Goal: Use online tool/utility: Utilize a website feature to perform a specific function

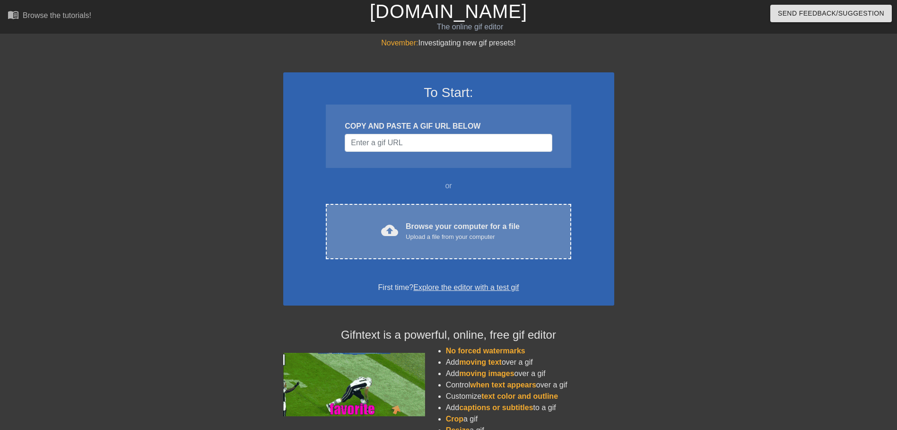
click at [500, 213] on div "cloud_upload Browse your computer for a file Upload a file from your computer C…" at bounding box center [448, 231] width 245 height 55
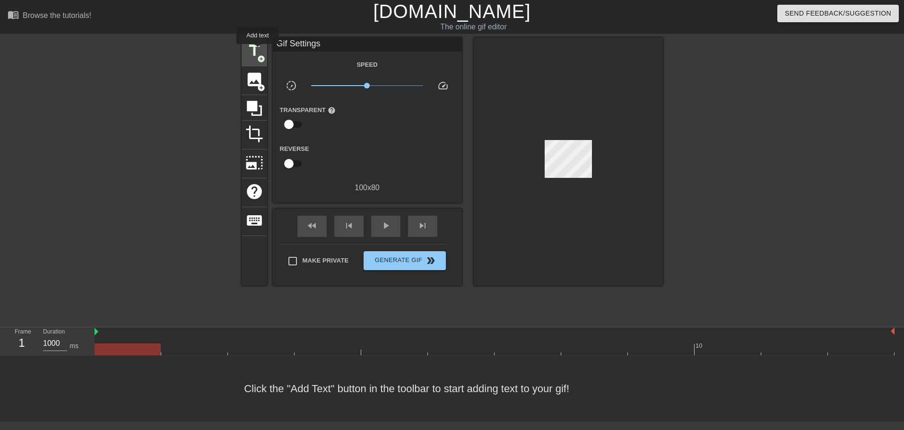
click at [258, 51] on span "title" at bounding box center [254, 51] width 18 height 18
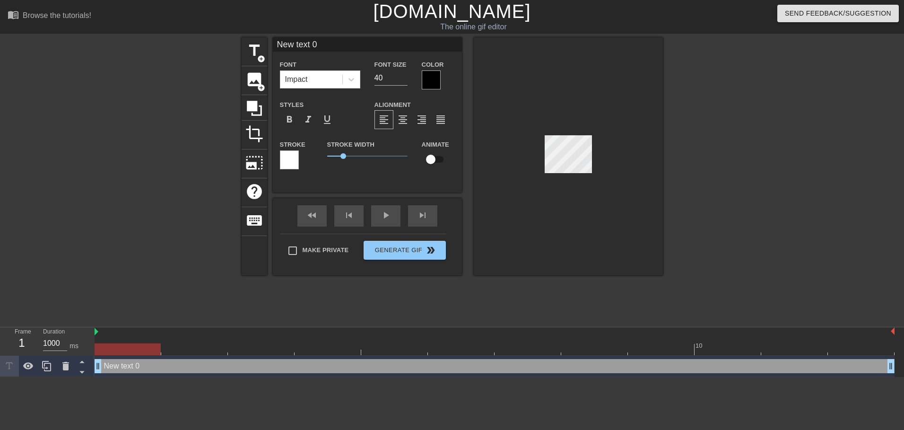
click at [318, 42] on input "New text 0" at bounding box center [367, 44] width 189 height 14
type input "CUTOUT"
click at [596, 163] on div at bounding box center [568, 156] width 189 height 238
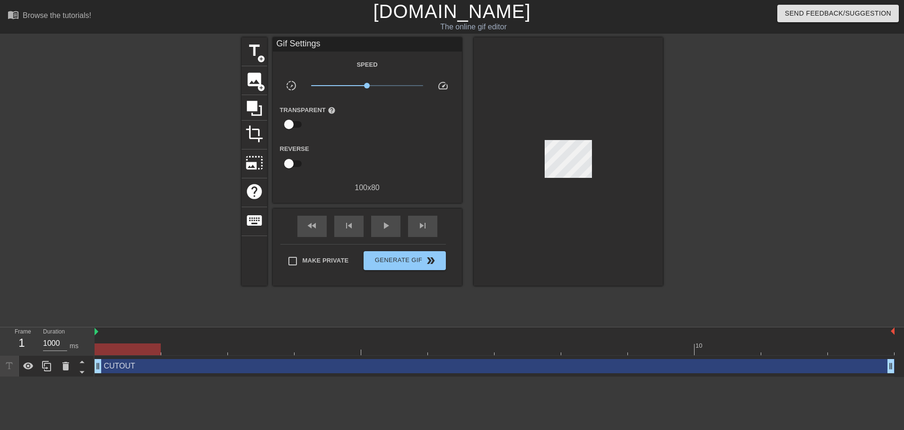
click at [591, 164] on div at bounding box center [568, 161] width 189 height 248
click at [611, 148] on div at bounding box center [568, 161] width 189 height 248
click at [382, 222] on span "play_arrow" at bounding box center [385, 225] width 11 height 11
drag, startPoint x: 369, startPoint y: 87, endPoint x: 387, endPoint y: 94, distance: 19.0
click at [387, 94] on div "x2.19" at bounding box center [367, 87] width 126 height 15
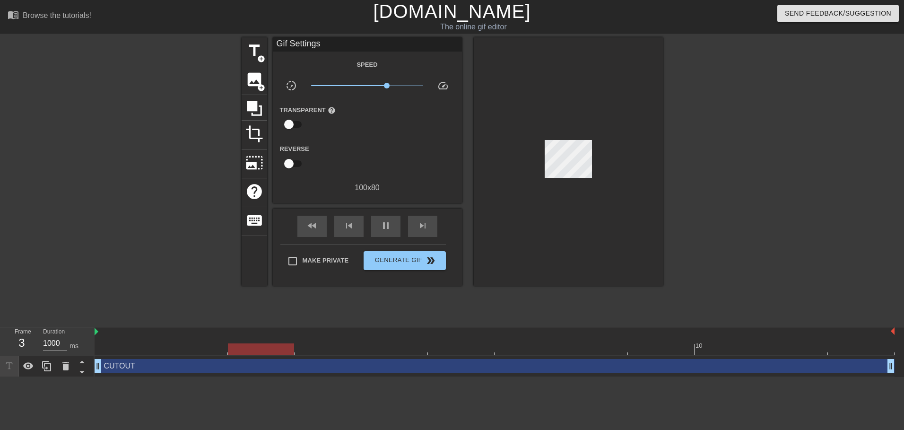
click at [563, 173] on div at bounding box center [568, 161] width 189 height 248
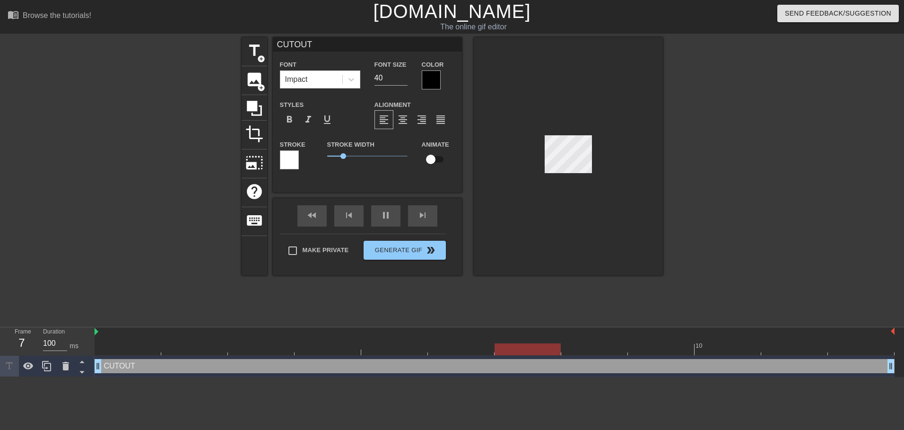
click at [574, 216] on div at bounding box center [568, 156] width 189 height 238
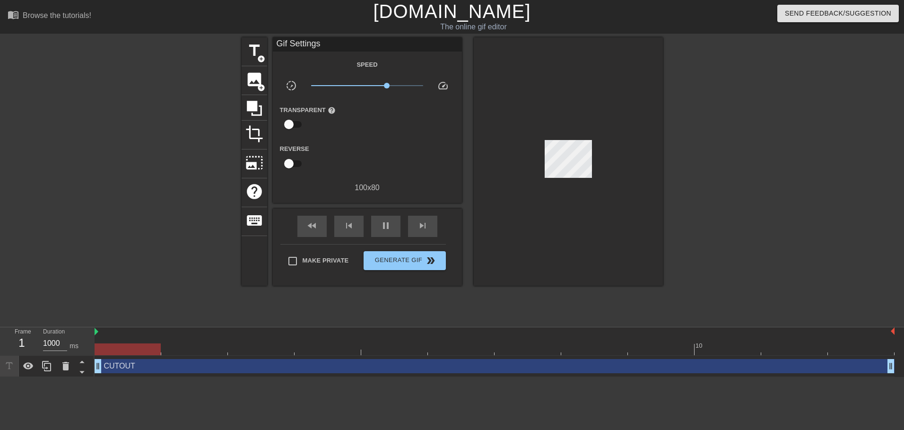
click at [565, 173] on div at bounding box center [568, 161] width 189 height 248
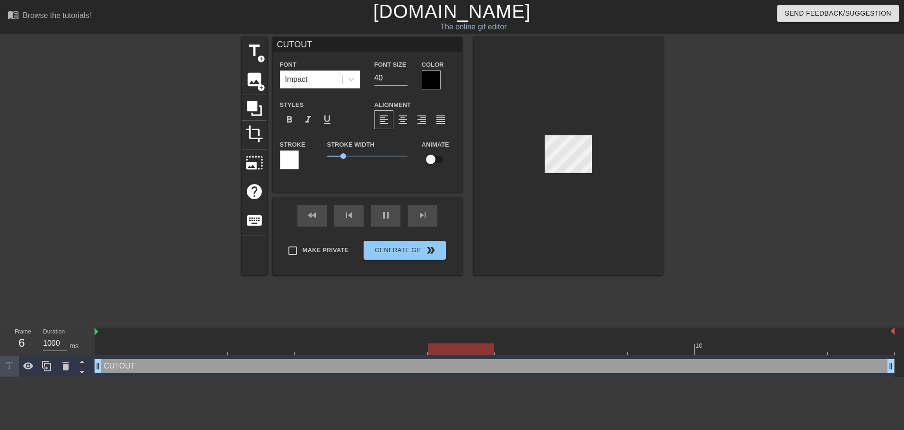
click at [560, 221] on div at bounding box center [568, 156] width 189 height 238
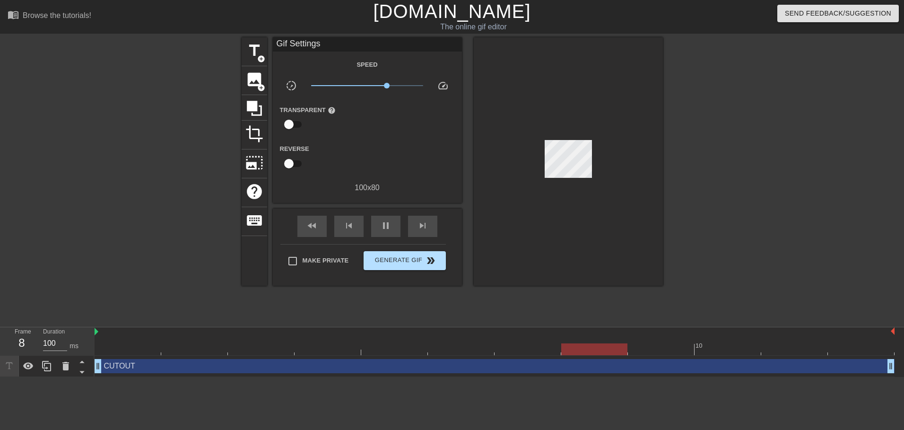
type input "1000"
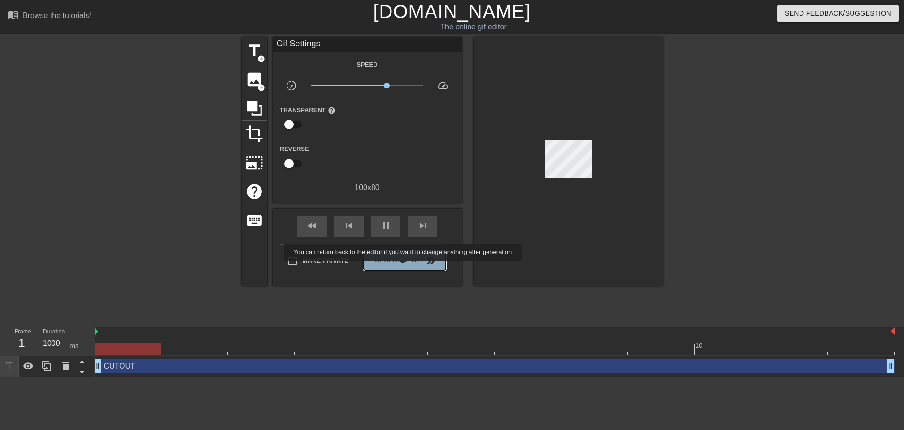
click at [404, 267] on button "Generate Gif double_arrow" at bounding box center [404, 260] width 82 height 19
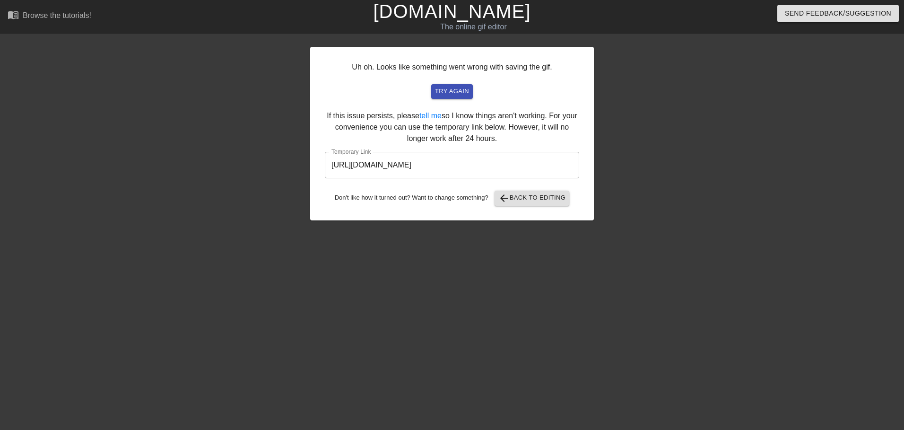
click at [457, 158] on input "https://www.gifntext.com/temp_generations/5ZMlzjuE.gif" at bounding box center [452, 165] width 254 height 26
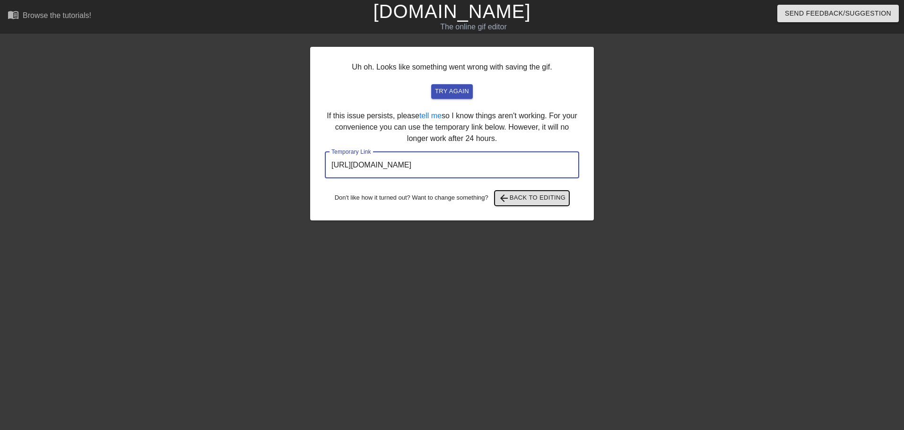
click at [525, 194] on span "arrow_back Back to Editing" at bounding box center [532, 197] width 68 height 11
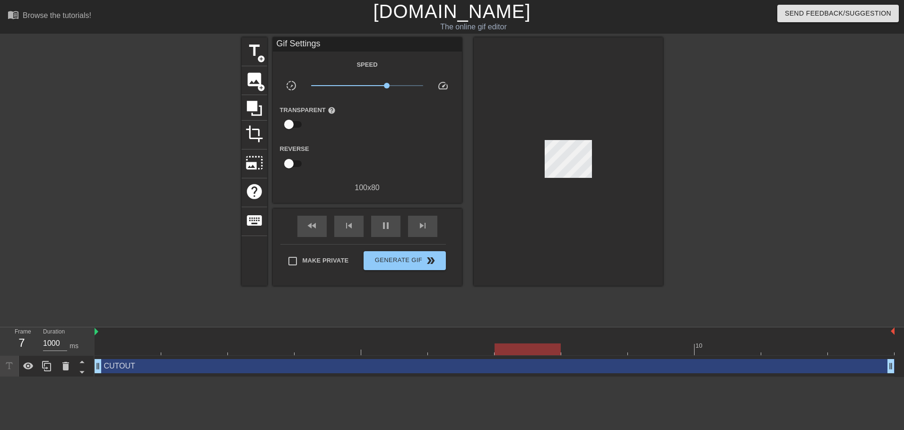
type input "100"
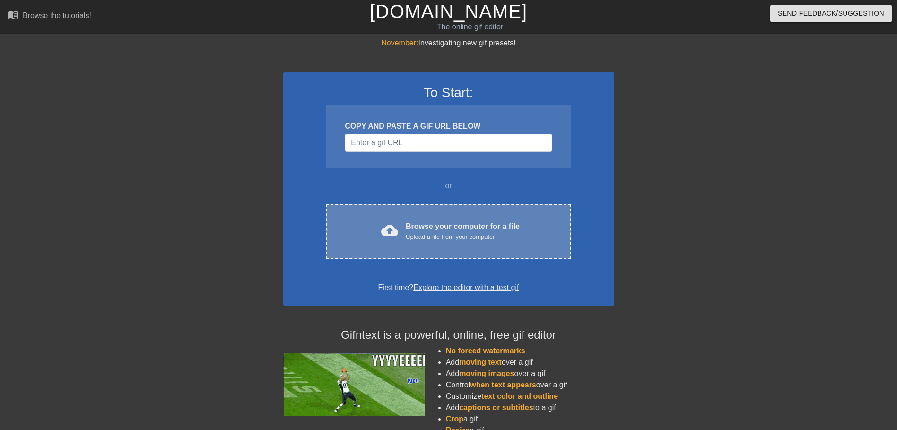
click at [452, 239] on div "Upload a file from your computer" at bounding box center [463, 236] width 114 height 9
click at [448, 244] on div "cloud_upload Browse your computer for a file Upload a file from your computer C…" at bounding box center [448, 231] width 245 height 55
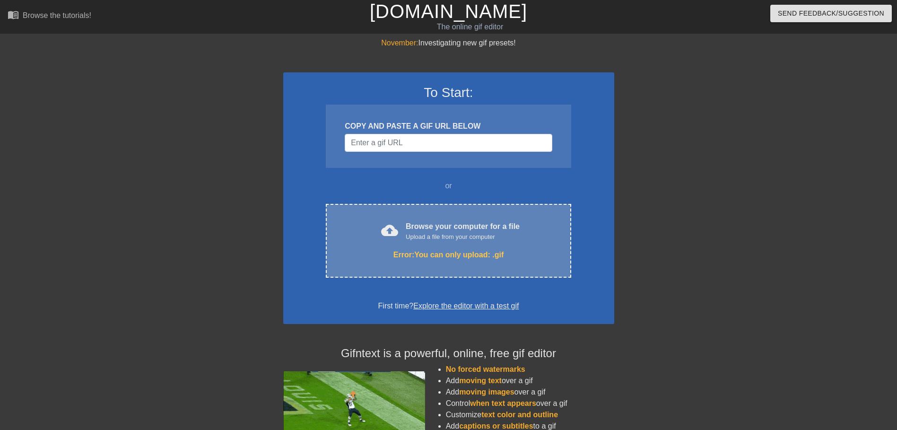
click at [495, 235] on div "Upload a file from your computer" at bounding box center [463, 236] width 114 height 9
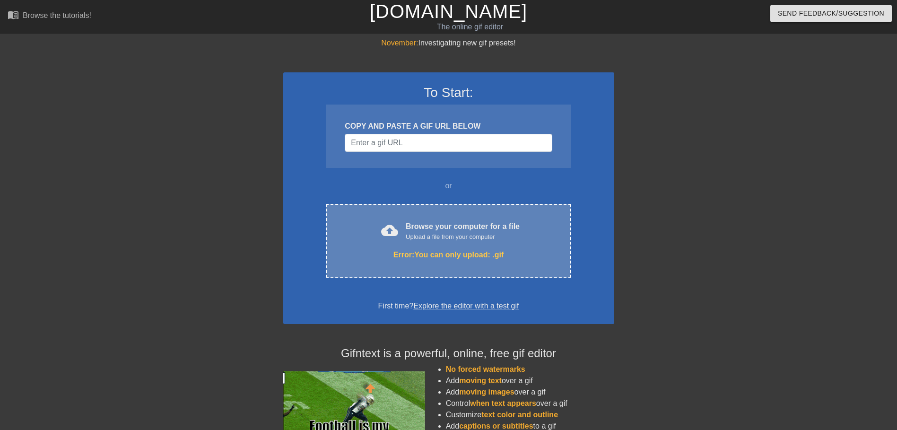
click at [480, 213] on div "cloud_upload Browse your computer for a file Upload a file from your computer E…" at bounding box center [448, 241] width 245 height 74
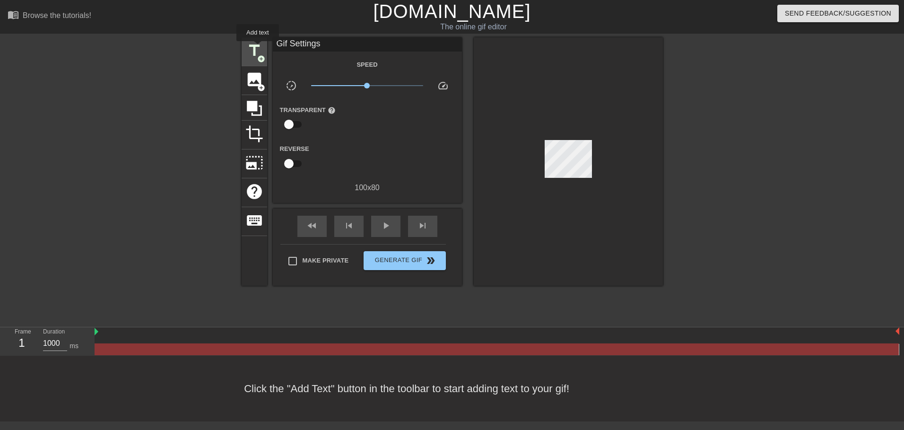
click at [258, 48] on span "title" at bounding box center [254, 51] width 18 height 18
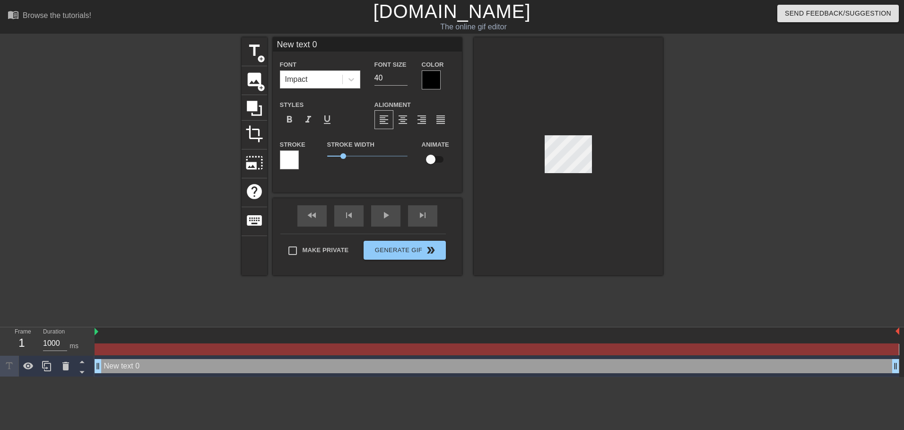
click at [319, 47] on input "New text 0" at bounding box center [367, 44] width 189 height 14
type input "BG"
click at [614, 155] on div at bounding box center [568, 156] width 189 height 238
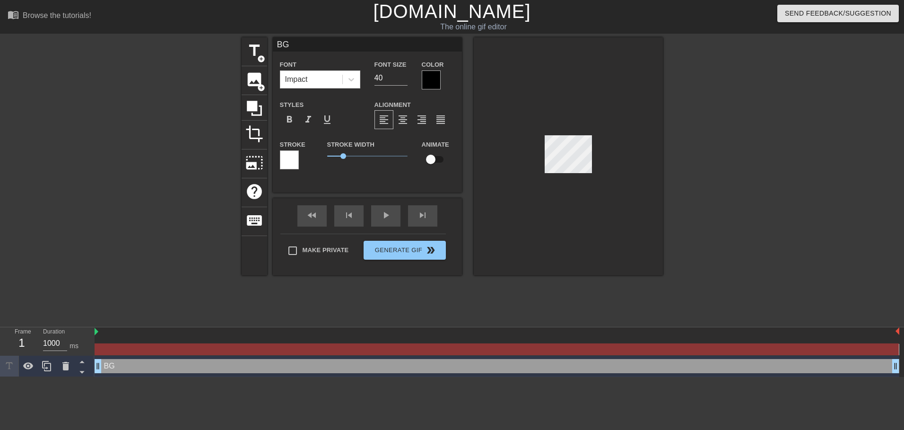
click at [607, 159] on div at bounding box center [568, 156] width 189 height 238
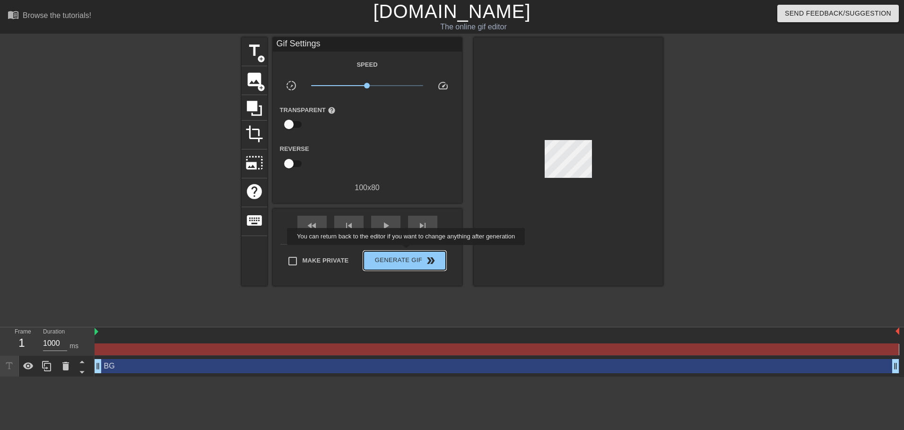
click at [407, 253] on button "Generate Gif double_arrow" at bounding box center [404, 260] width 82 height 19
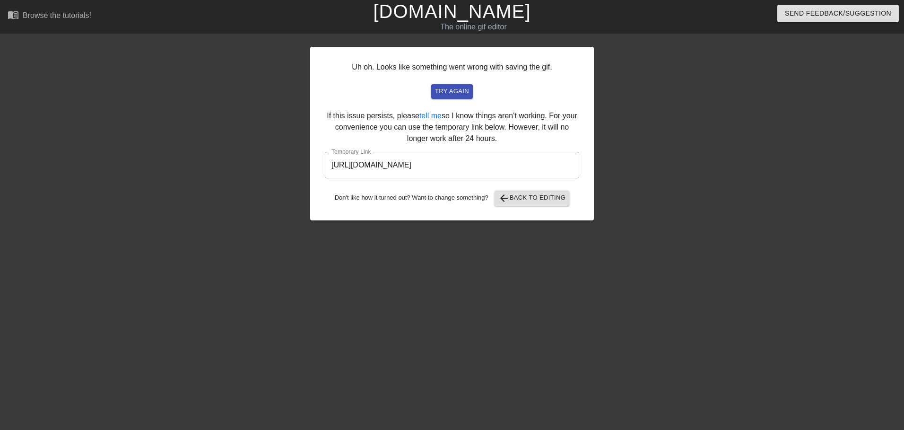
click at [452, 154] on input "https://www.gifntext.com/temp_generations/uSenV4Ey.gif" at bounding box center [452, 165] width 254 height 26
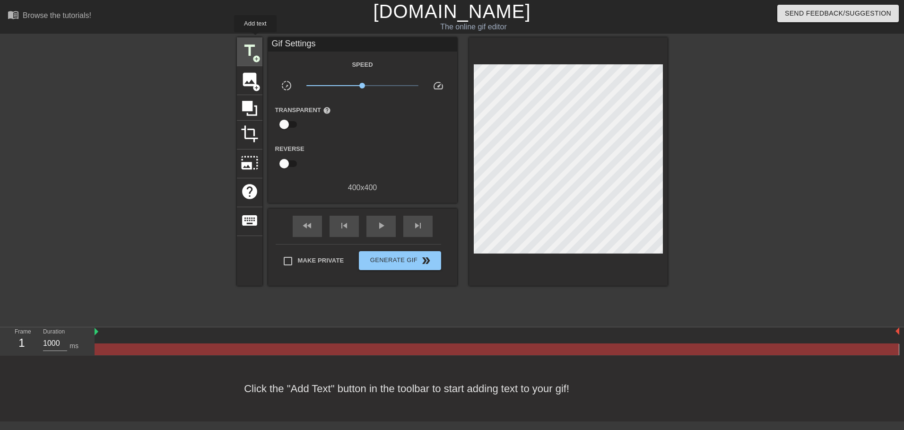
click at [255, 42] on span "title" at bounding box center [250, 51] width 18 height 18
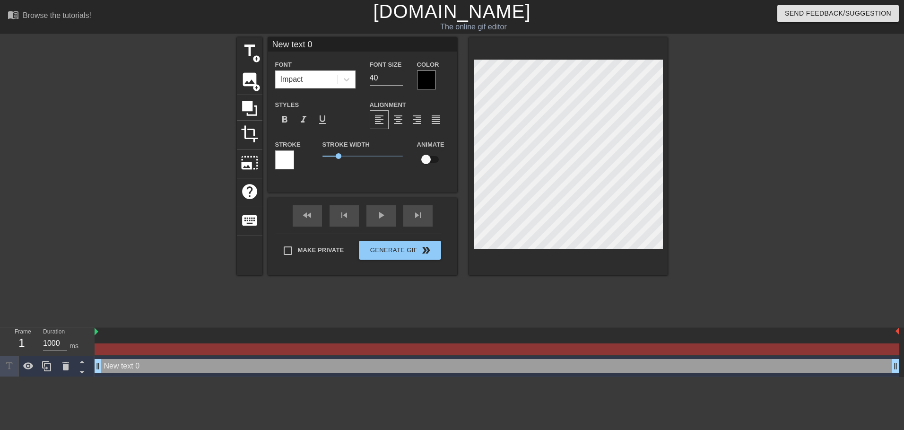
click at [315, 50] on input "New text 0" at bounding box center [362, 44] width 189 height 14
type input "CUTOUT"
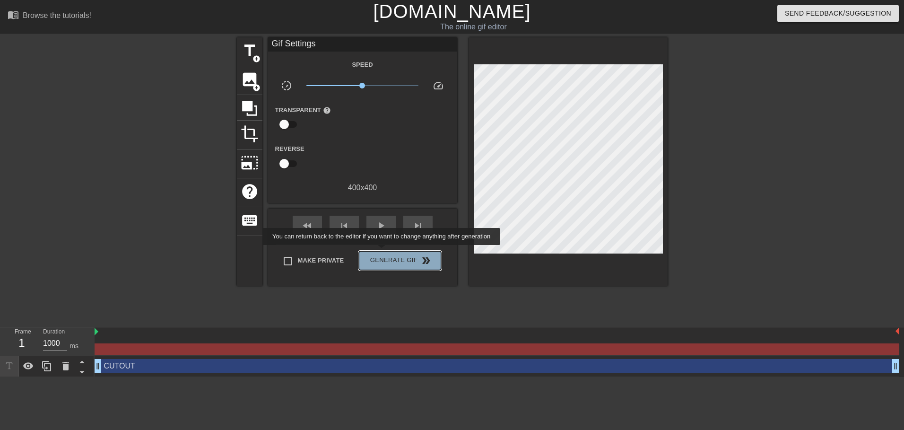
click at [382, 251] on button "Generate Gif double_arrow" at bounding box center [400, 260] width 82 height 19
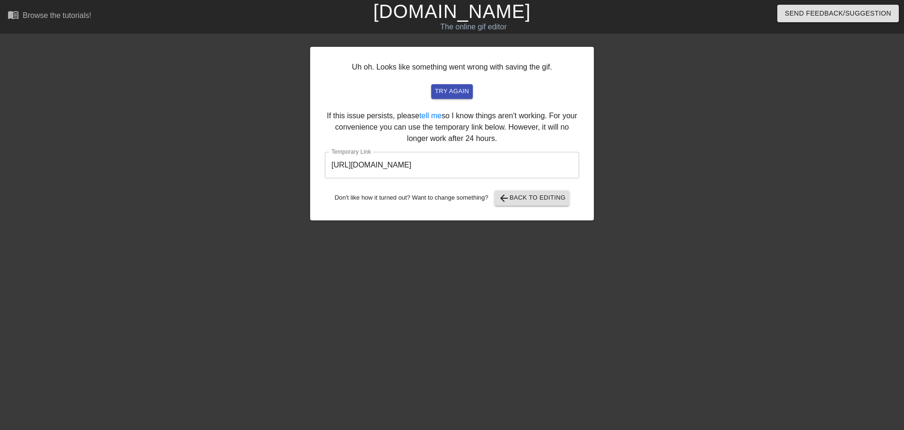
click at [454, 137] on div "Uh oh. Looks like something went wrong with saving the gif. try again If this i…" at bounding box center [452, 133] width 284 height 173
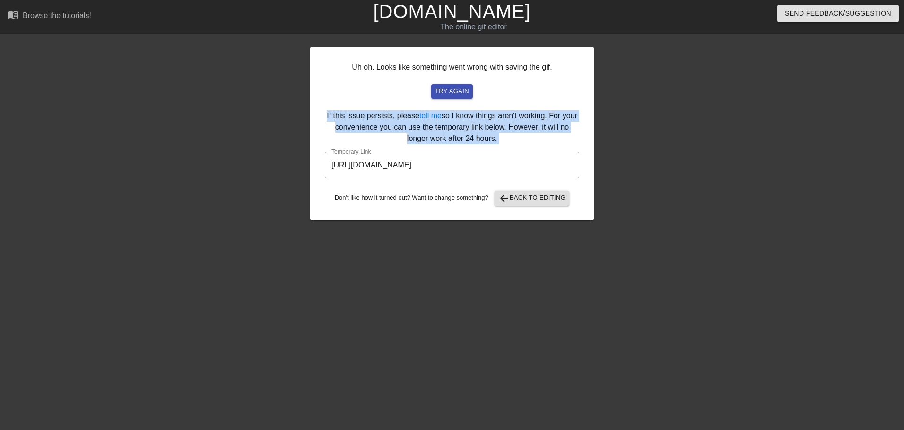
click at [454, 137] on div "Uh oh. Looks like something went wrong with saving the gif. try again If this i…" at bounding box center [452, 133] width 284 height 173
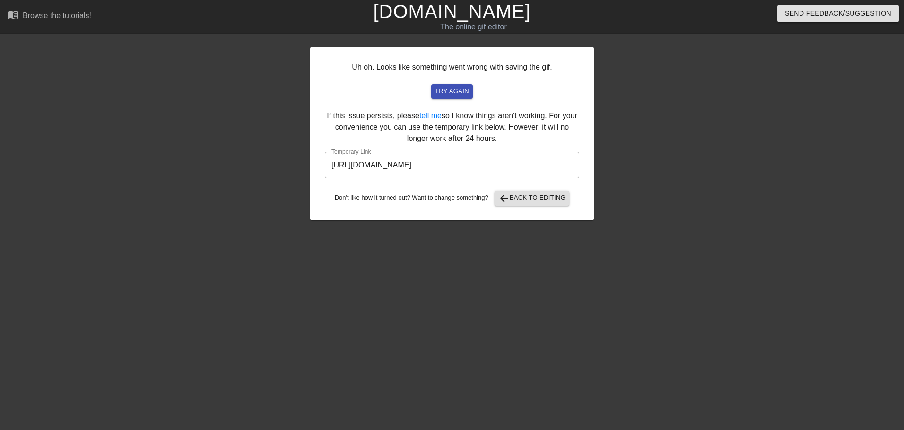
drag, startPoint x: 454, startPoint y: 137, endPoint x: 442, endPoint y: 162, distance: 27.9
click at [442, 162] on input "https://www.gifntext.com/temp_generations/K4GrAN1s.gif" at bounding box center [452, 165] width 254 height 26
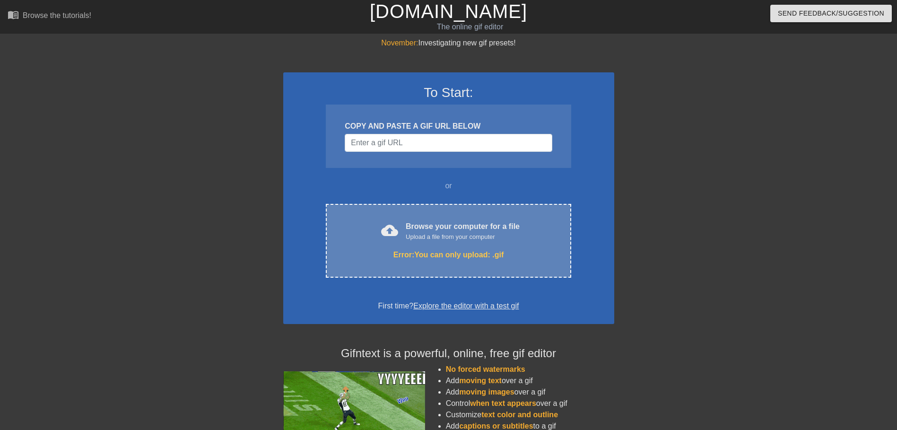
click at [363, 224] on div "cloud_upload Browse your computer for a file Upload a file from your computer" at bounding box center [448, 231] width 205 height 21
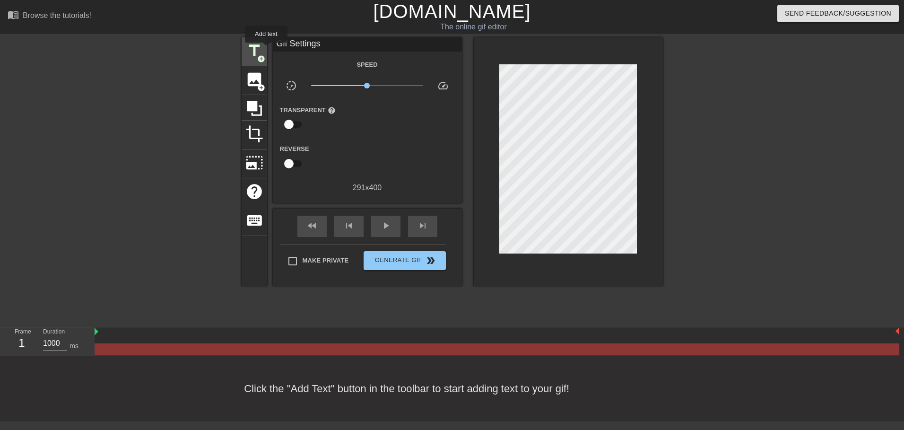
click at [262, 48] on div "title add_circle" at bounding box center [255, 51] width 26 height 29
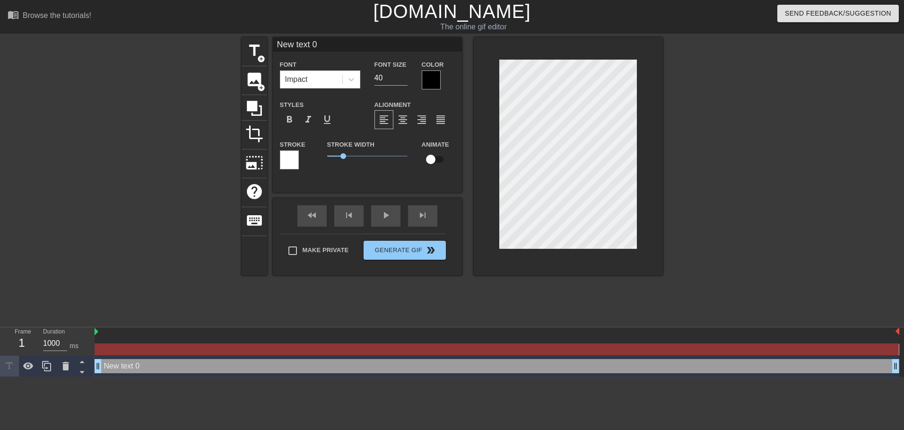
click at [296, 44] on input "New text 0" at bounding box center [367, 44] width 189 height 14
type input "BG"
click at [696, 210] on div at bounding box center [745, 179] width 142 height 284
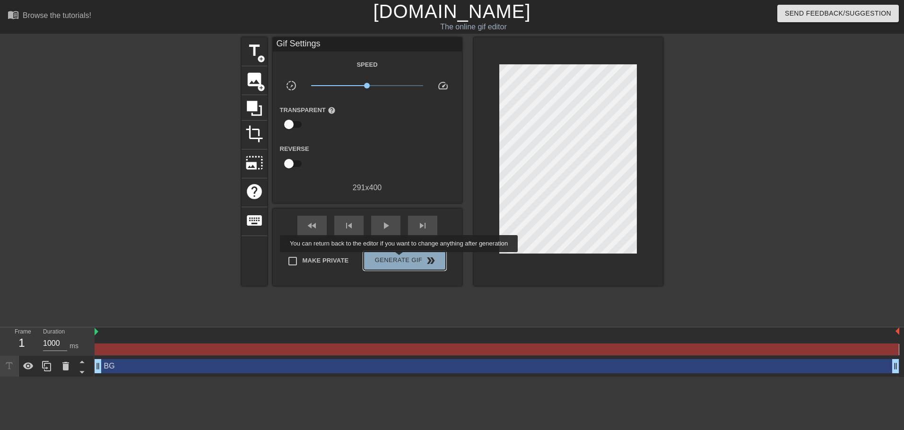
click at [400, 259] on span "Generate Gif double_arrow" at bounding box center [404, 260] width 74 height 11
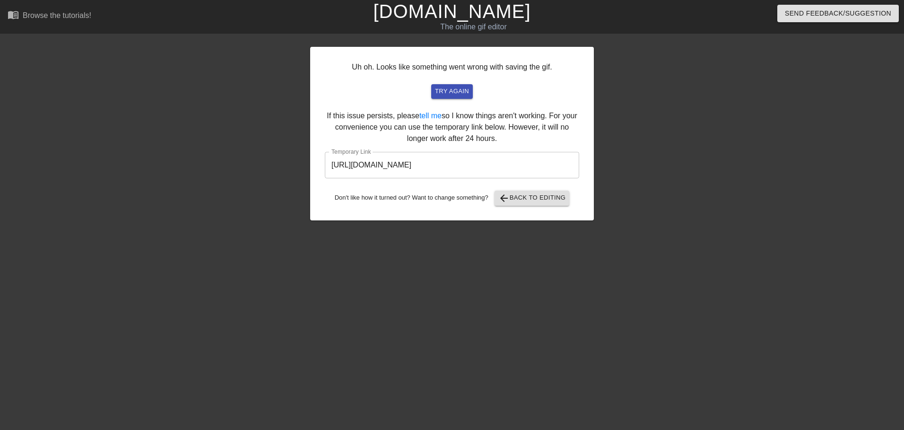
click at [451, 165] on input "https://www.gifntext.com/temp_generations/YA7mpZZA.gif" at bounding box center [452, 165] width 254 height 26
click at [391, 163] on input "https://www.gifntext.com/temp_generations/YA7mpZZA.gif" at bounding box center [452, 165] width 254 height 26
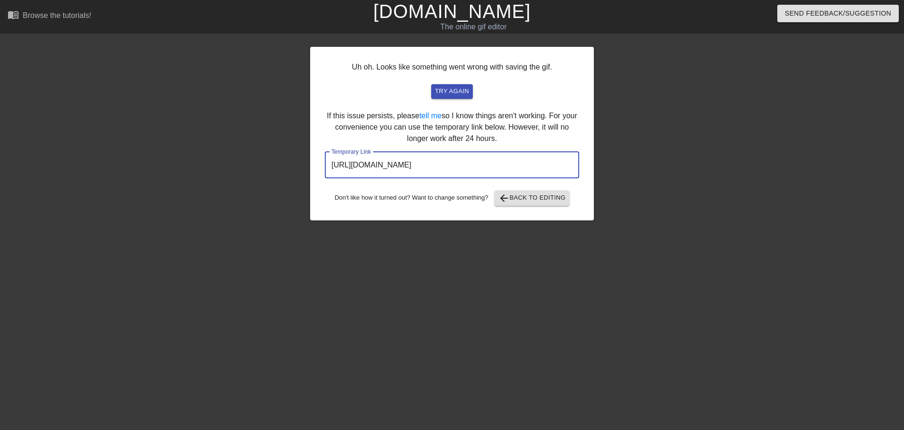
click at [391, 163] on input "https://www.gifntext.com/temp_generations/YA7mpZZA.gif" at bounding box center [452, 165] width 254 height 26
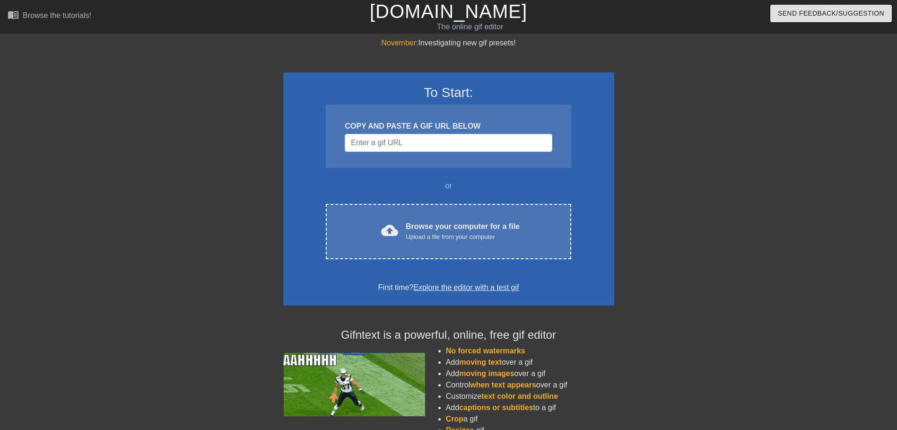
click at [501, 262] on div "To Start: COPY AND PASTE A GIF URL BELOW or cloud_upload Browse your computer f…" at bounding box center [448, 188] width 331 height 233
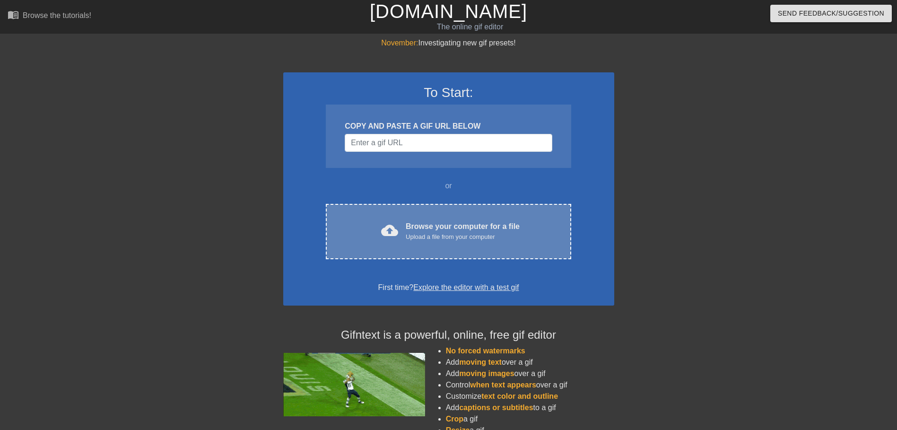
click at [488, 249] on div "cloud_upload Browse your computer for a file Upload a file from your computer C…" at bounding box center [448, 231] width 245 height 55
